Goal: Information Seeking & Learning: Learn about a topic

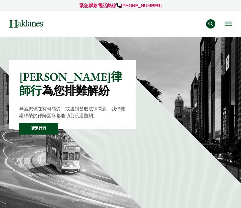
click at [226, 26] on button "Open menu" at bounding box center [228, 24] width 7 height 5
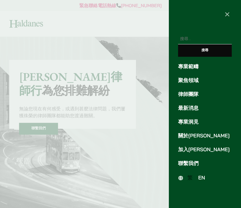
click at [200, 177] on span "EN" at bounding box center [201, 178] width 7 height 6
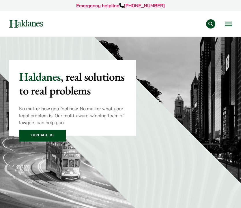
click at [228, 26] on button "Open menu" at bounding box center [228, 24] width 7 height 5
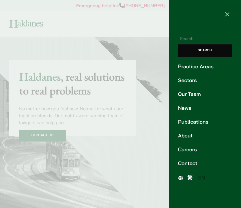
click at [188, 151] on link "Careers" at bounding box center [205, 150] width 54 height 8
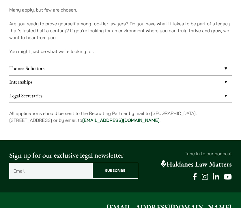
scroll to position [326, 0]
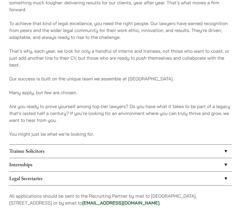
click at [24, 166] on link "Internships" at bounding box center [120, 164] width 222 height 13
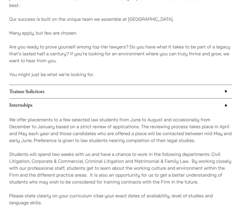
scroll to position [396, 0]
